Goal: Information Seeking & Learning: Learn about a topic

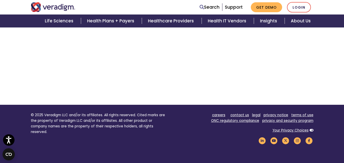
scroll to position [140, 0]
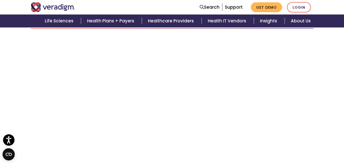
scroll to position [38, 0]
